Goal: Information Seeking & Learning: Learn about a topic

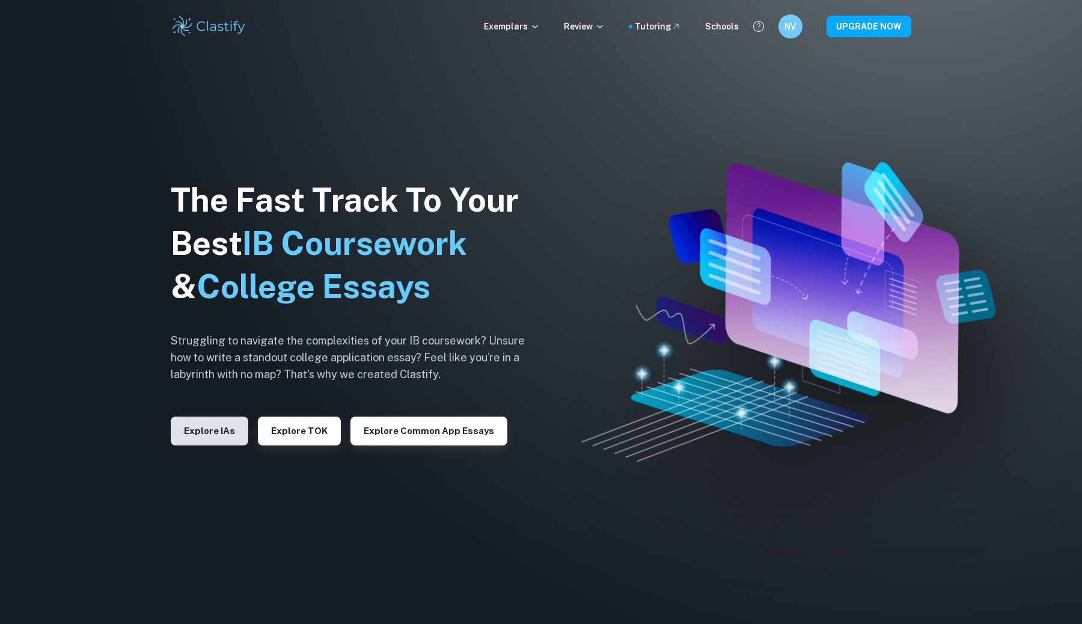
click at [221, 438] on button "Explore IAs" at bounding box center [210, 431] width 78 height 29
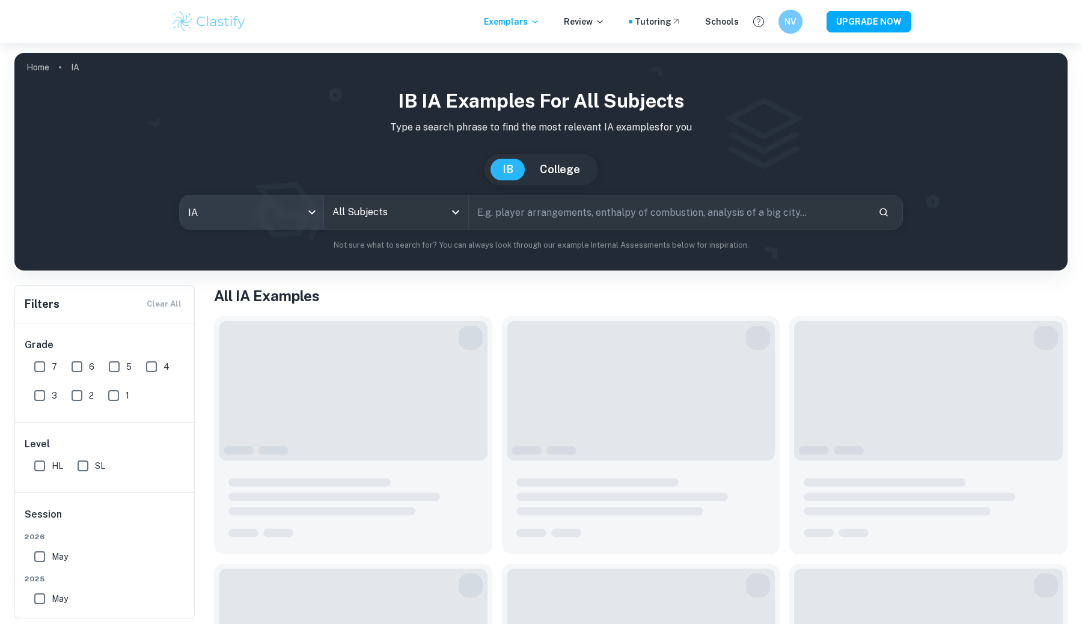
click at [282, 213] on body "We value your privacy We use cookies to enhance your browsing experience, serve…" at bounding box center [541, 355] width 1082 height 624
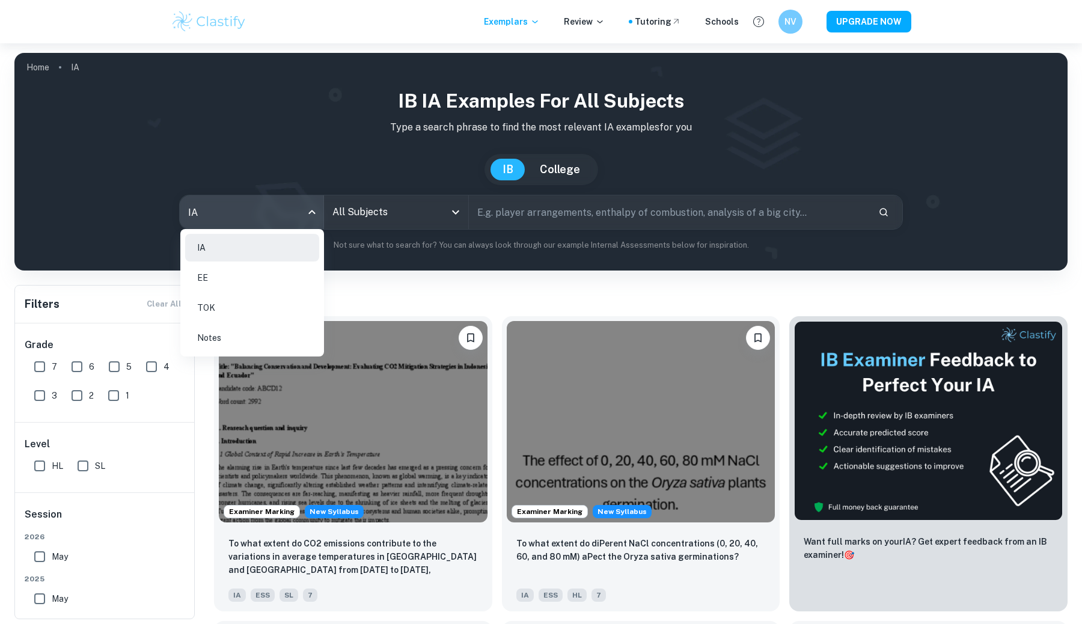
click at [220, 275] on li "EE" at bounding box center [252, 278] width 134 height 28
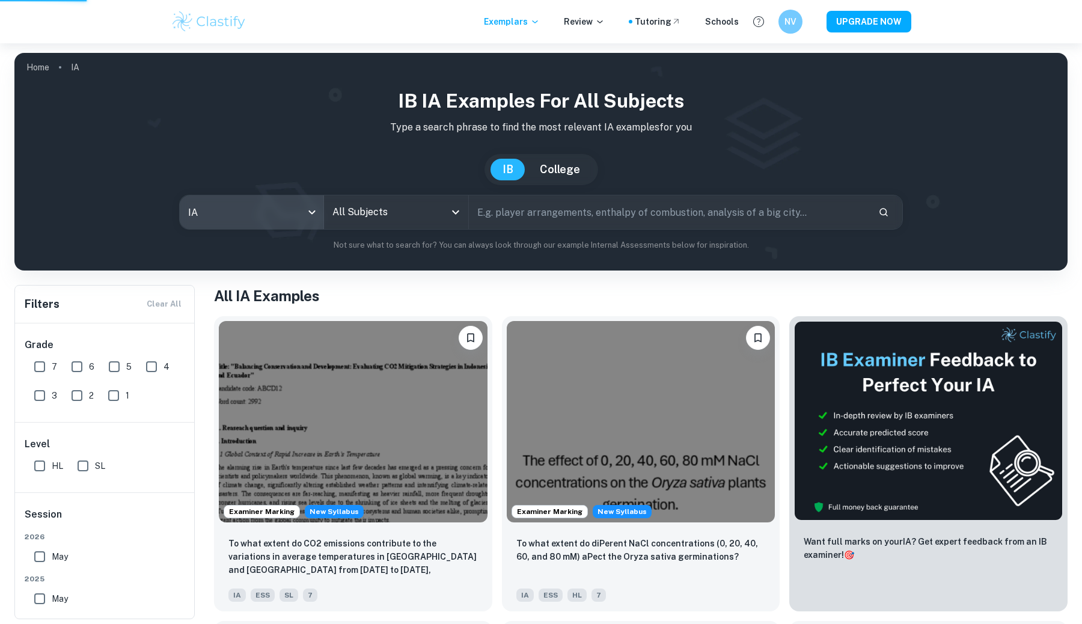
click at [395, 210] on div "IA EE TOK Notes" at bounding box center [541, 312] width 1082 height 624
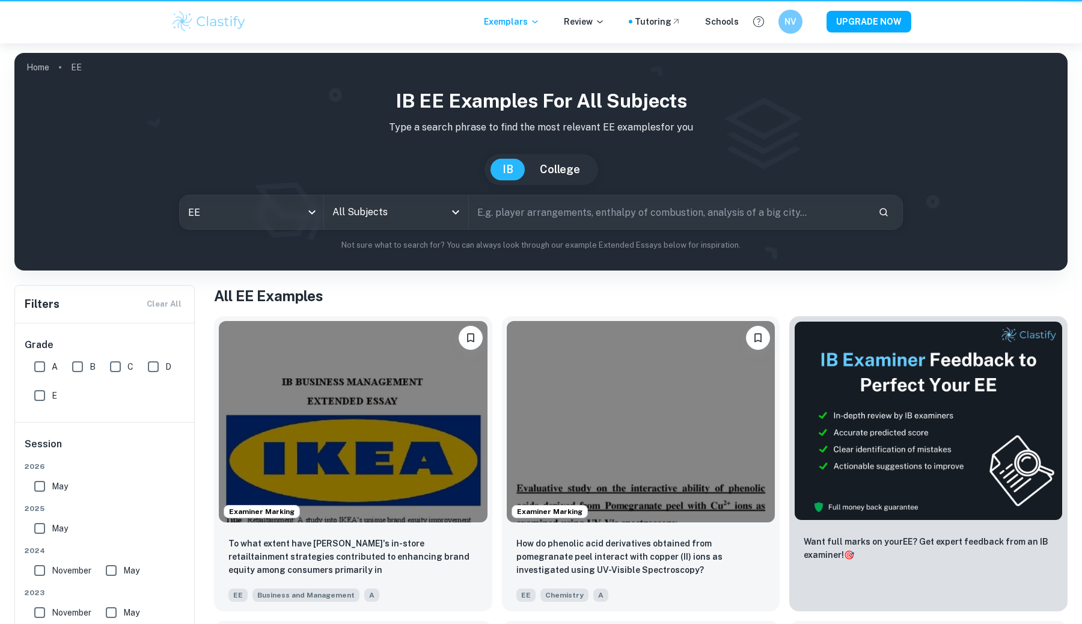
type input "ee"
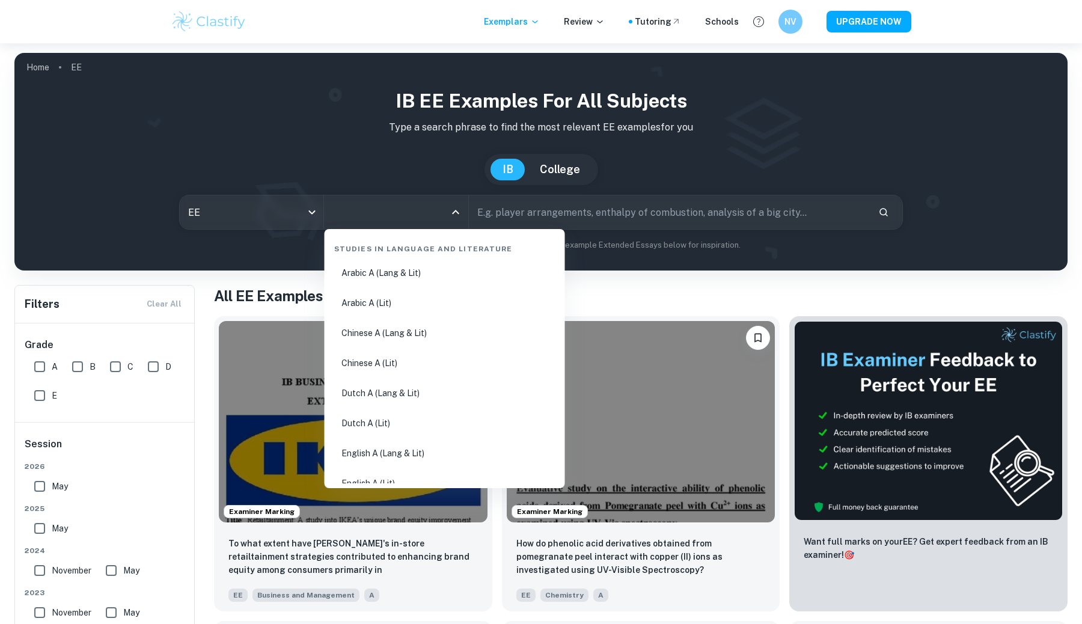
click at [402, 212] on input "All Subjects" at bounding box center [386, 212] width 115 height 23
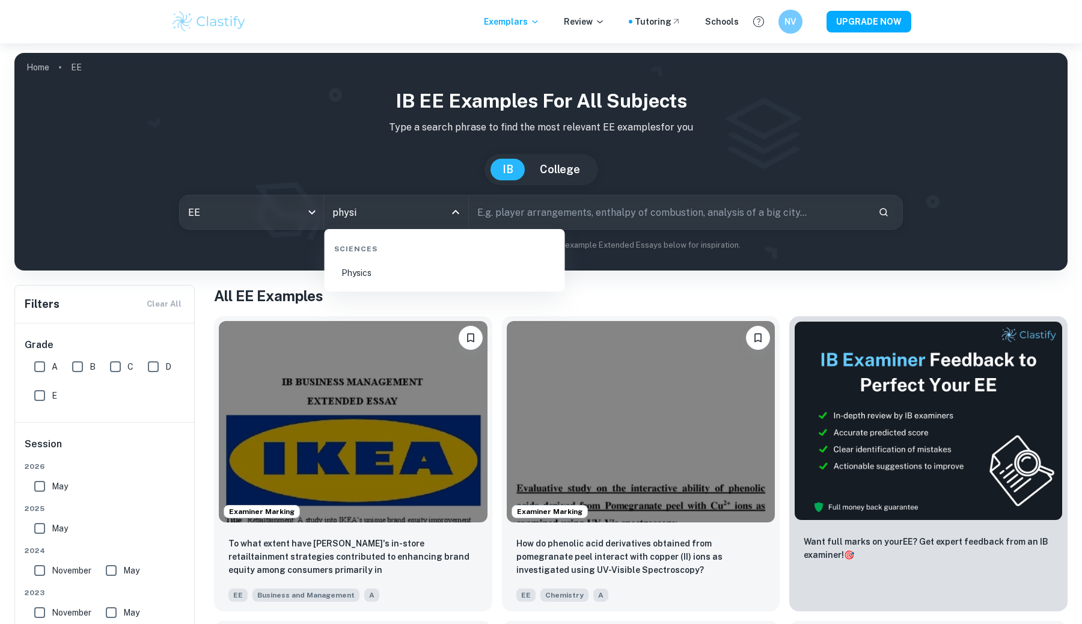
click at [365, 271] on li "Physics" at bounding box center [444, 273] width 231 height 28
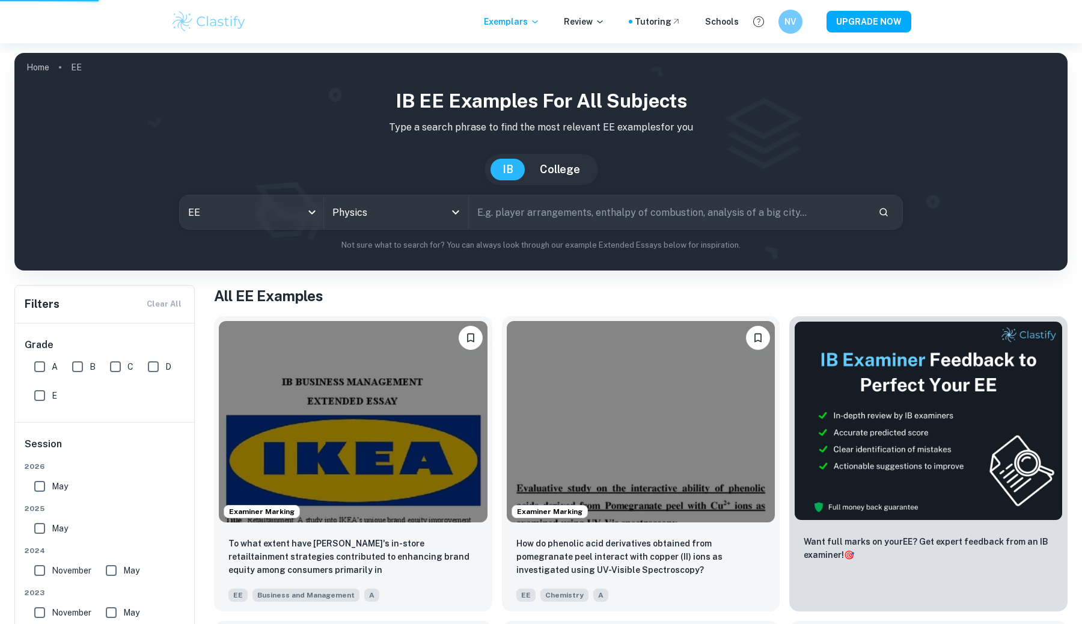
type input "Physics"
click at [508, 215] on input "text" at bounding box center [669, 212] width 400 height 34
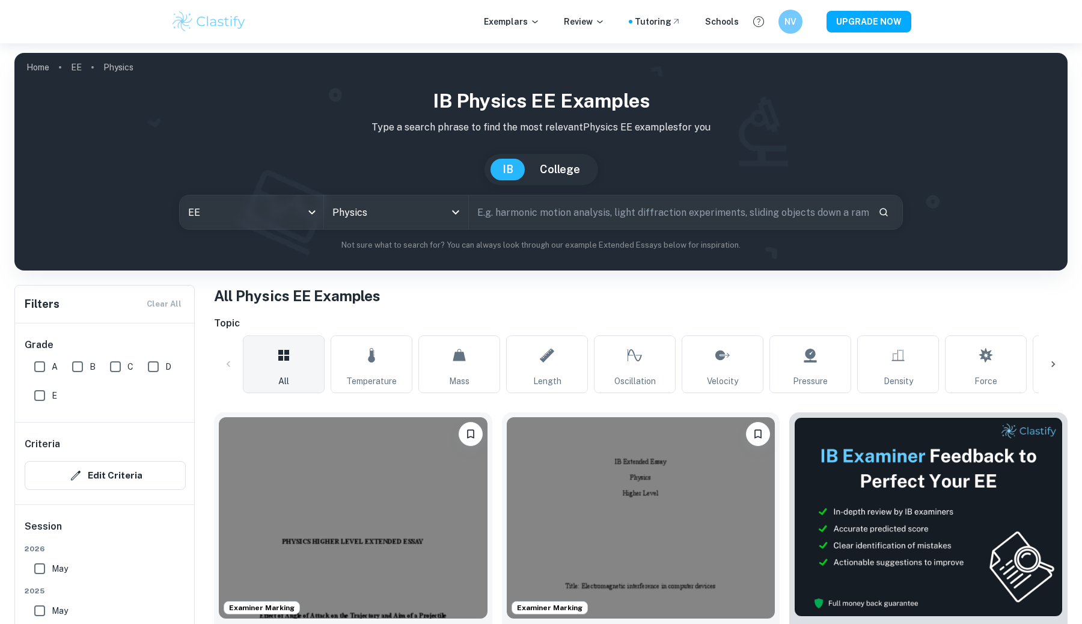
scroll to position [97, 0]
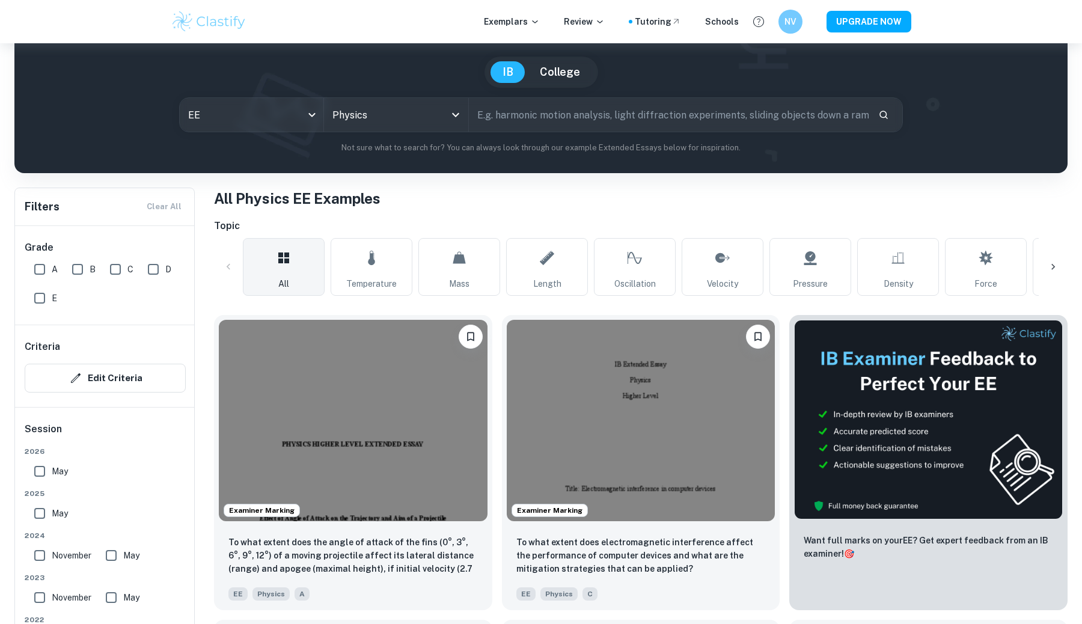
click at [38, 267] on input "A" at bounding box center [40, 269] width 24 height 24
checkbox input "true"
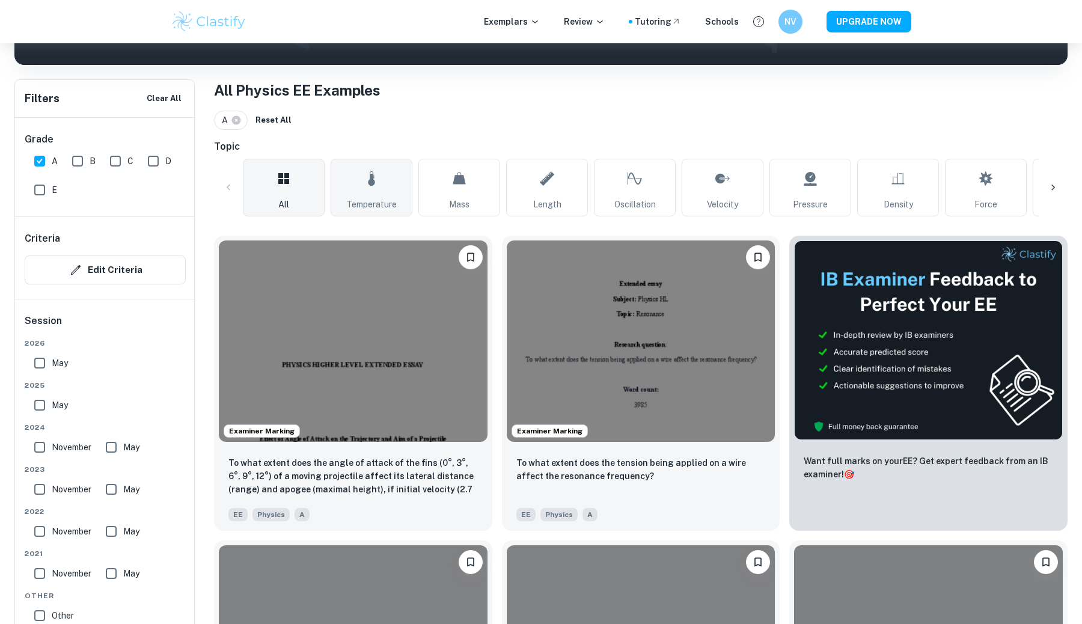
scroll to position [206, 0]
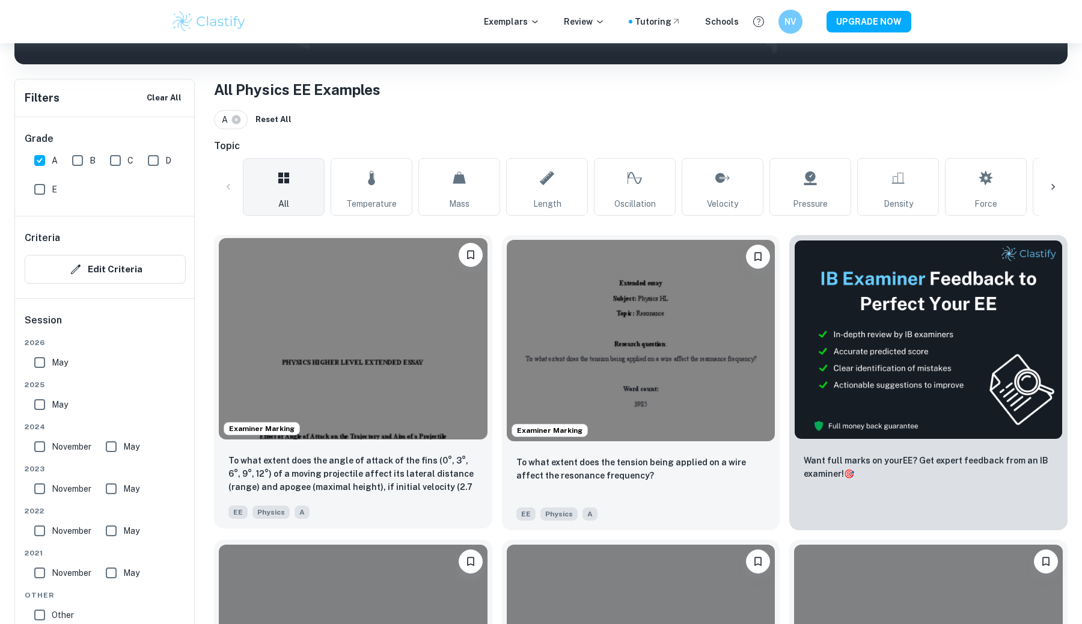
click at [386, 346] on img at bounding box center [353, 338] width 269 height 201
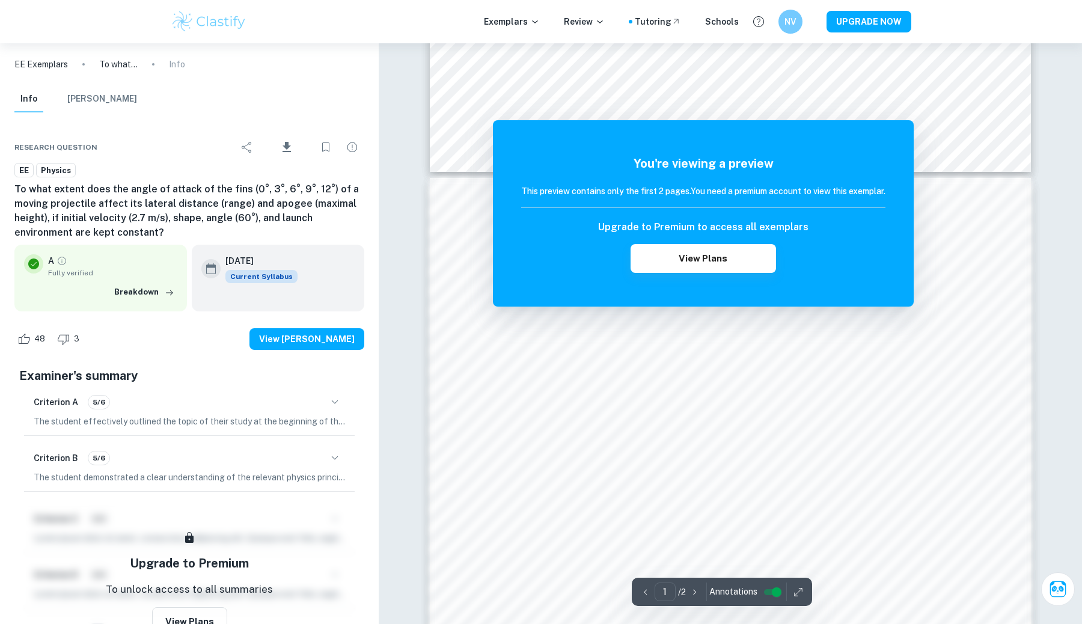
scroll to position [1076, 0]
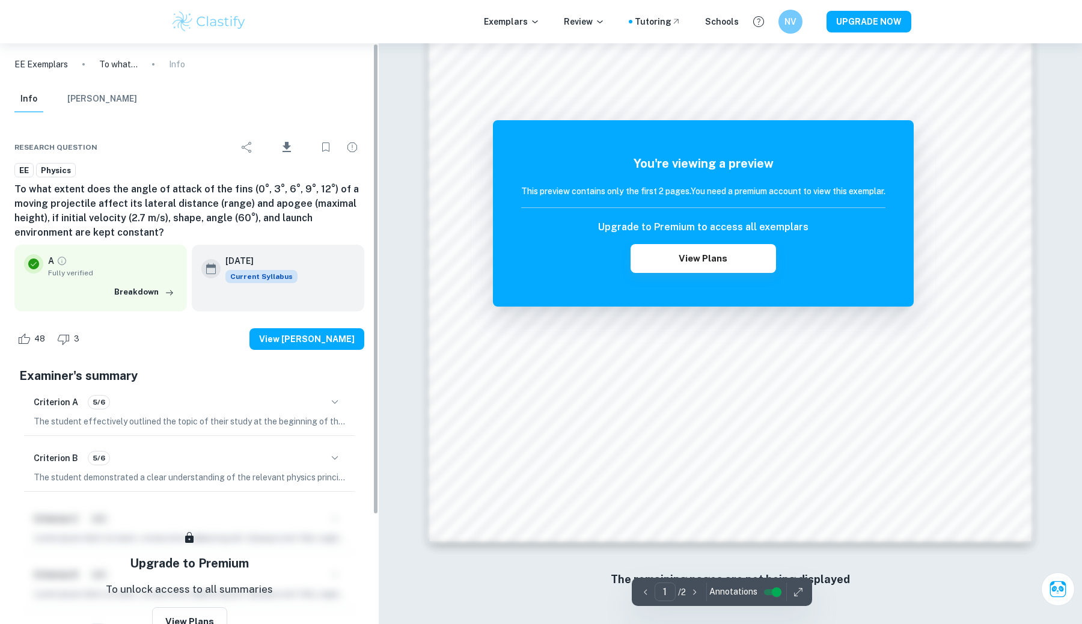
scroll to position [206, 0]
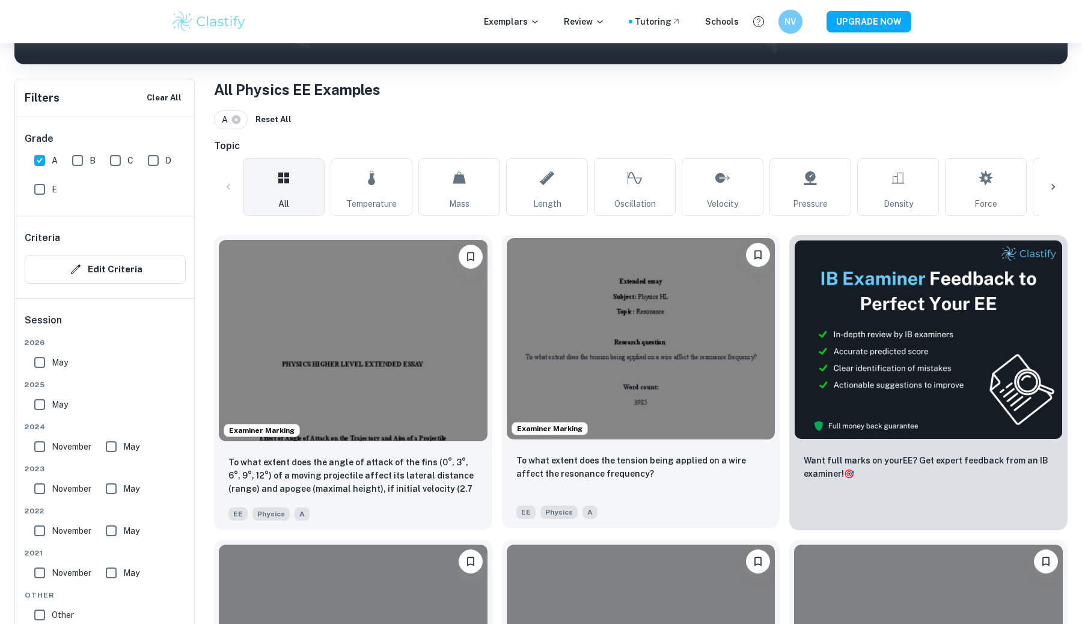
click at [607, 426] on img at bounding box center [641, 338] width 269 height 201
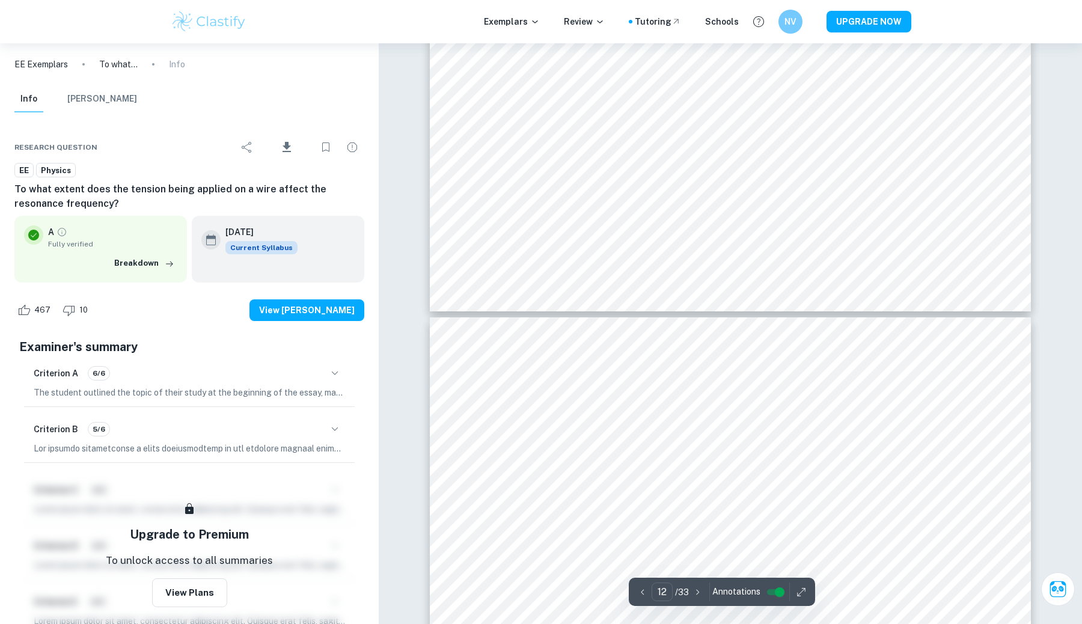
type input "13"
